Goal: Navigation & Orientation: Find specific page/section

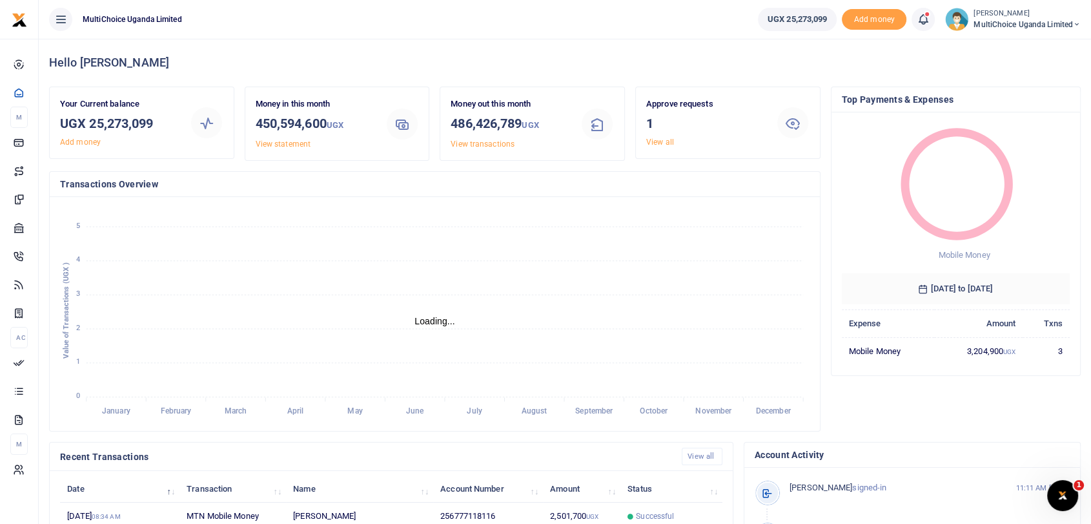
scroll to position [11, 11]
drag, startPoint x: 93, startPoint y: 120, endPoint x: 146, endPoint y: 120, distance: 53.0
click at [146, 120] on h3 "UGX 25,273,099" at bounding box center [119, 123] width 119 height 19
drag, startPoint x: 87, startPoint y: 123, endPoint x: 188, endPoint y: 125, distance: 100.8
click at [188, 125] on div "Your Current balance UGX 25,273,099 Add money" at bounding box center [142, 123] width 174 height 50
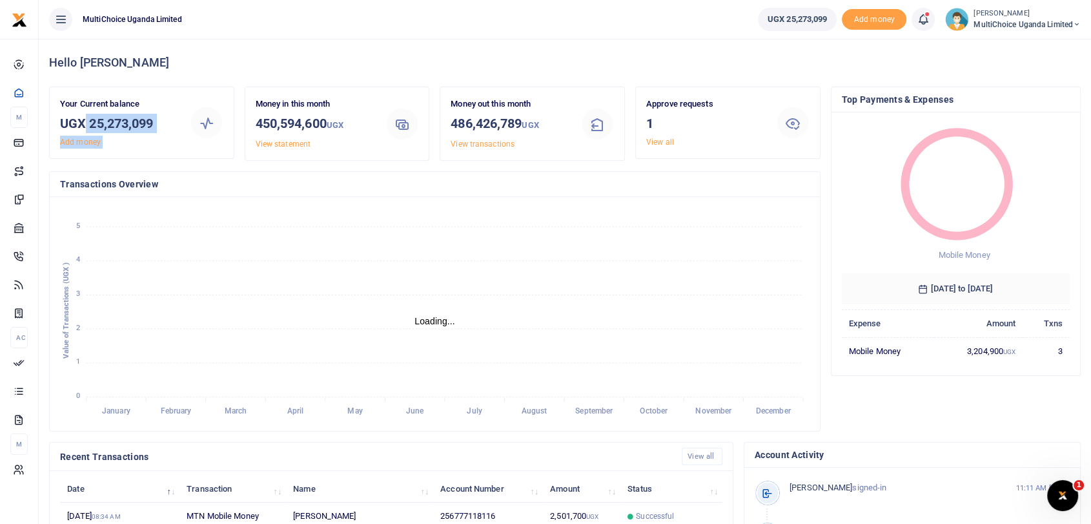
click at [143, 125] on h3 "UGX 25,273,099" at bounding box center [119, 123] width 119 height 19
drag, startPoint x: 89, startPoint y: 123, endPoint x: 181, endPoint y: 124, distance: 91.7
click at [181, 124] on div "Your Current balance UGX 25,273,099 Add money" at bounding box center [120, 123] width 130 height 50
copy h3 "25,273,099"
click at [644, 136] on div "Approve requests 1 View all" at bounding box center [706, 123] width 130 height 50
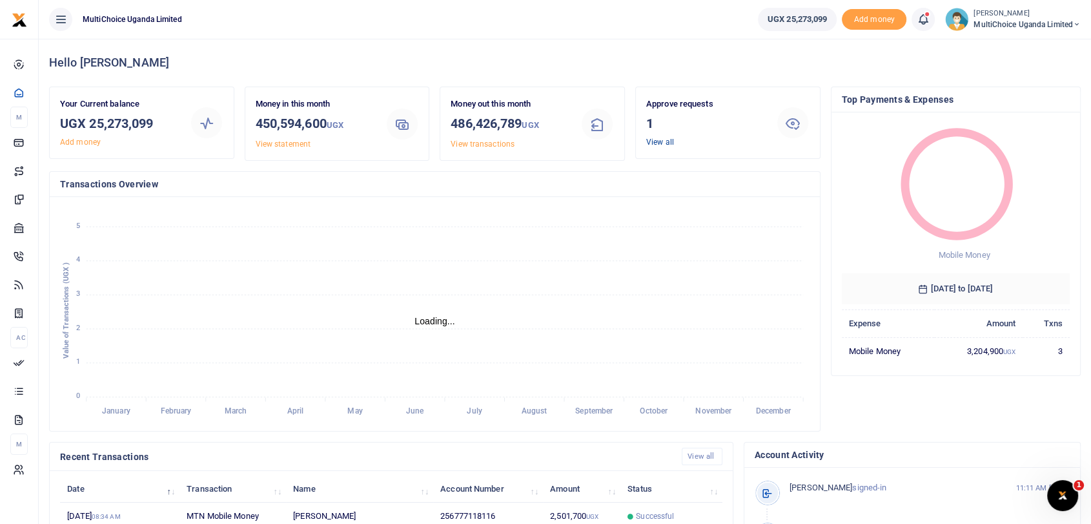
drag, startPoint x: 658, startPoint y: 141, endPoint x: 672, endPoint y: 151, distance: 17.0
click at [659, 141] on link "View all" at bounding box center [660, 142] width 28 height 9
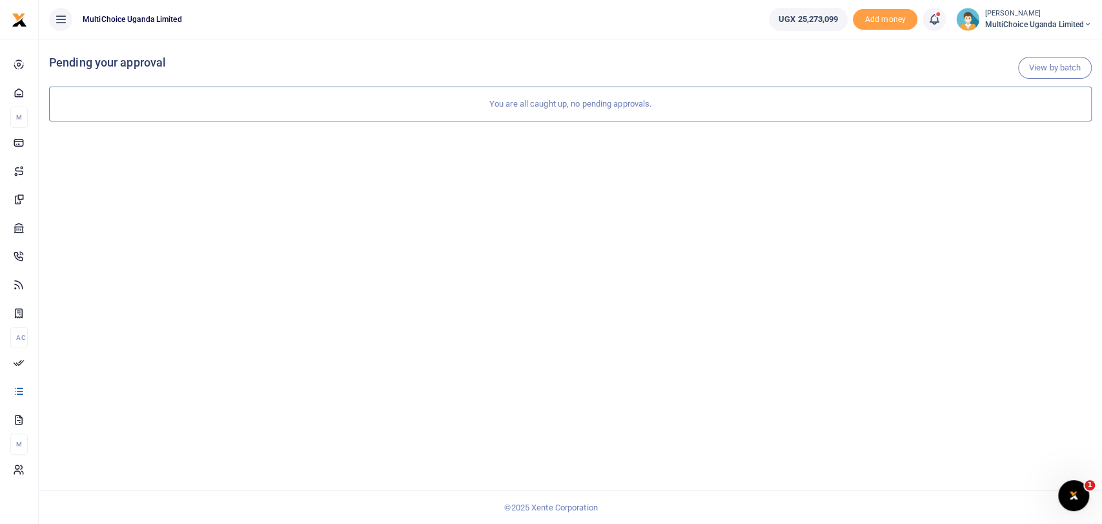
click at [1009, 11] on small "[PERSON_NAME]" at bounding box center [1038, 13] width 107 height 11
drag, startPoint x: 1043, startPoint y: 50, endPoint x: 1028, endPoint y: 68, distance: 22.9
click at [1044, 50] on link "Switch accounts" at bounding box center [1032, 47] width 113 height 18
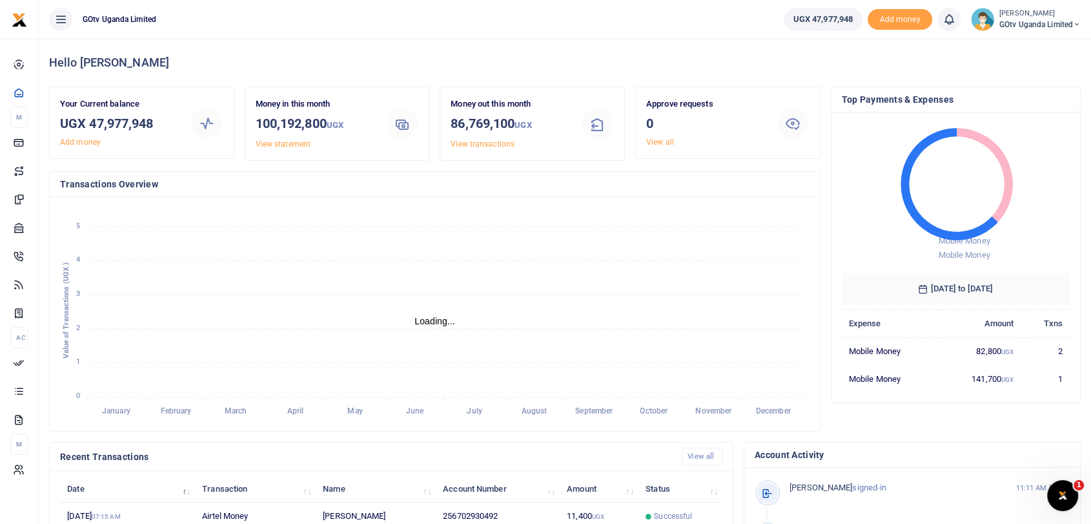
scroll to position [11, 11]
drag, startPoint x: 88, startPoint y: 127, endPoint x: 152, endPoint y: 123, distance: 63.4
click at [152, 123] on h3 "UGX 47,977,948" at bounding box center [119, 123] width 119 height 19
copy h3 "47,977,948"
